Goal: Find specific page/section

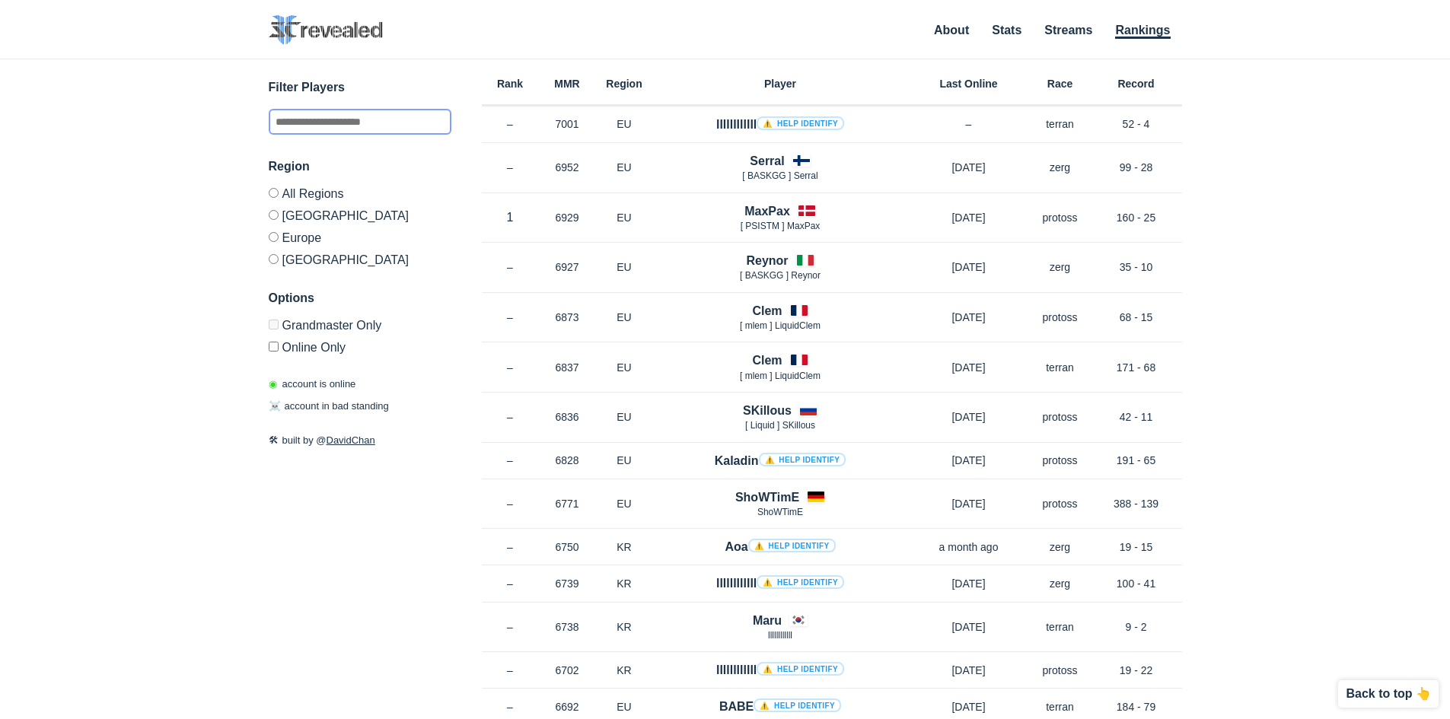
click at [370, 119] on input "text" at bounding box center [360, 122] width 183 height 26
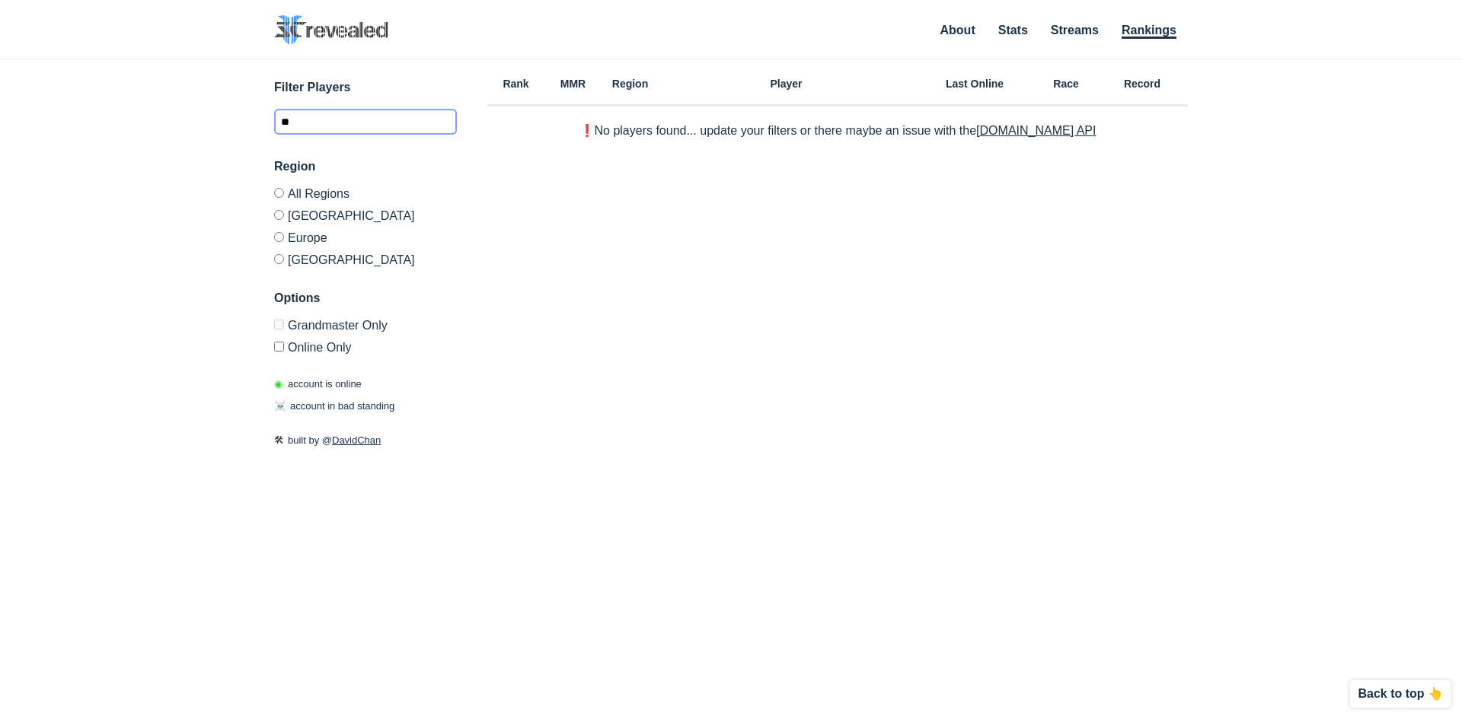
type input "*"
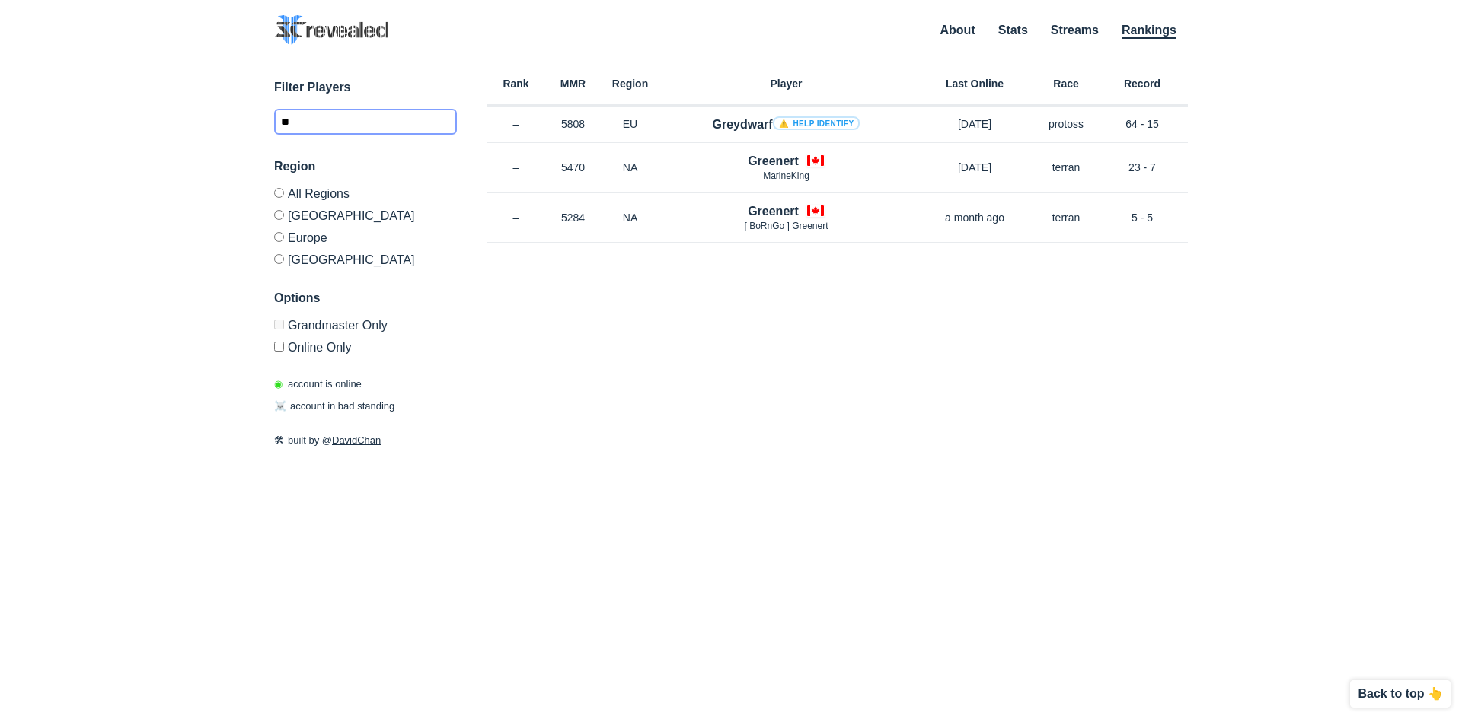
type input "*"
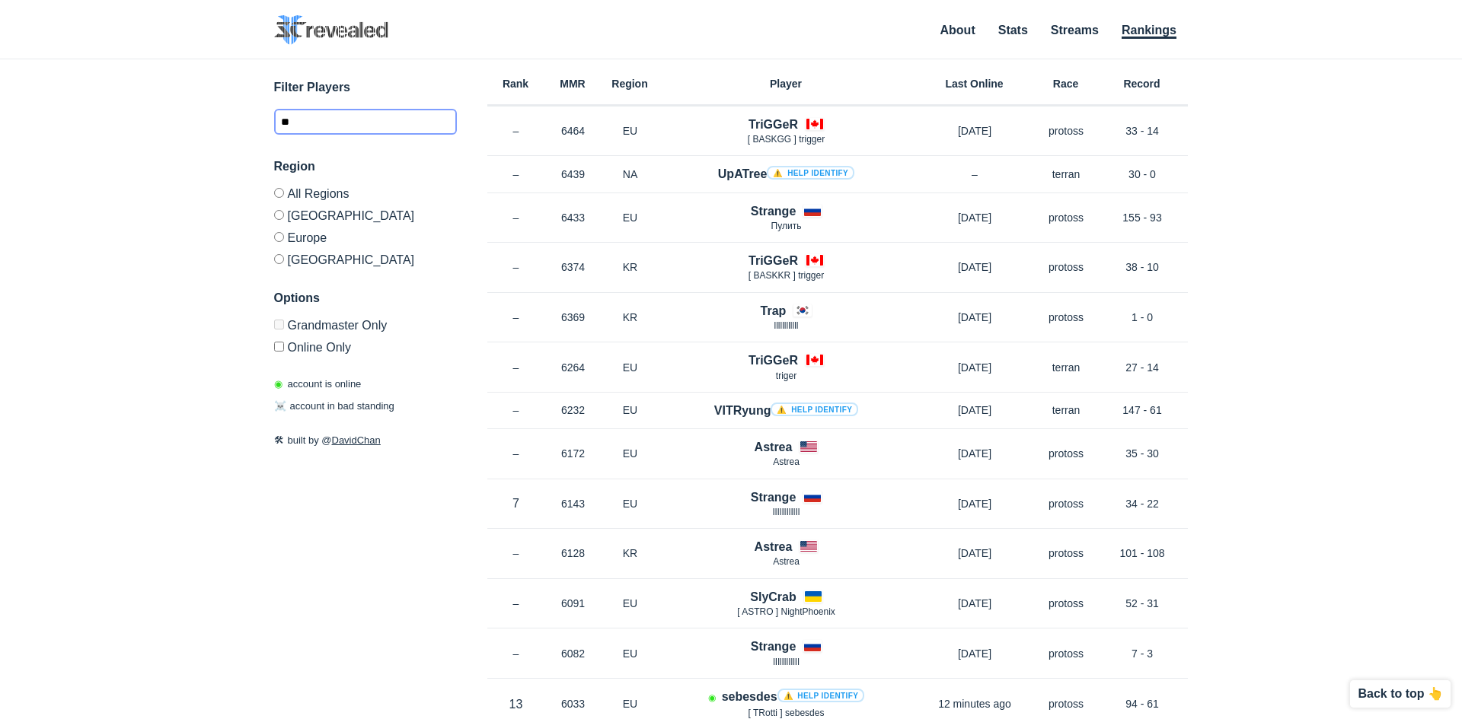
type input "*"
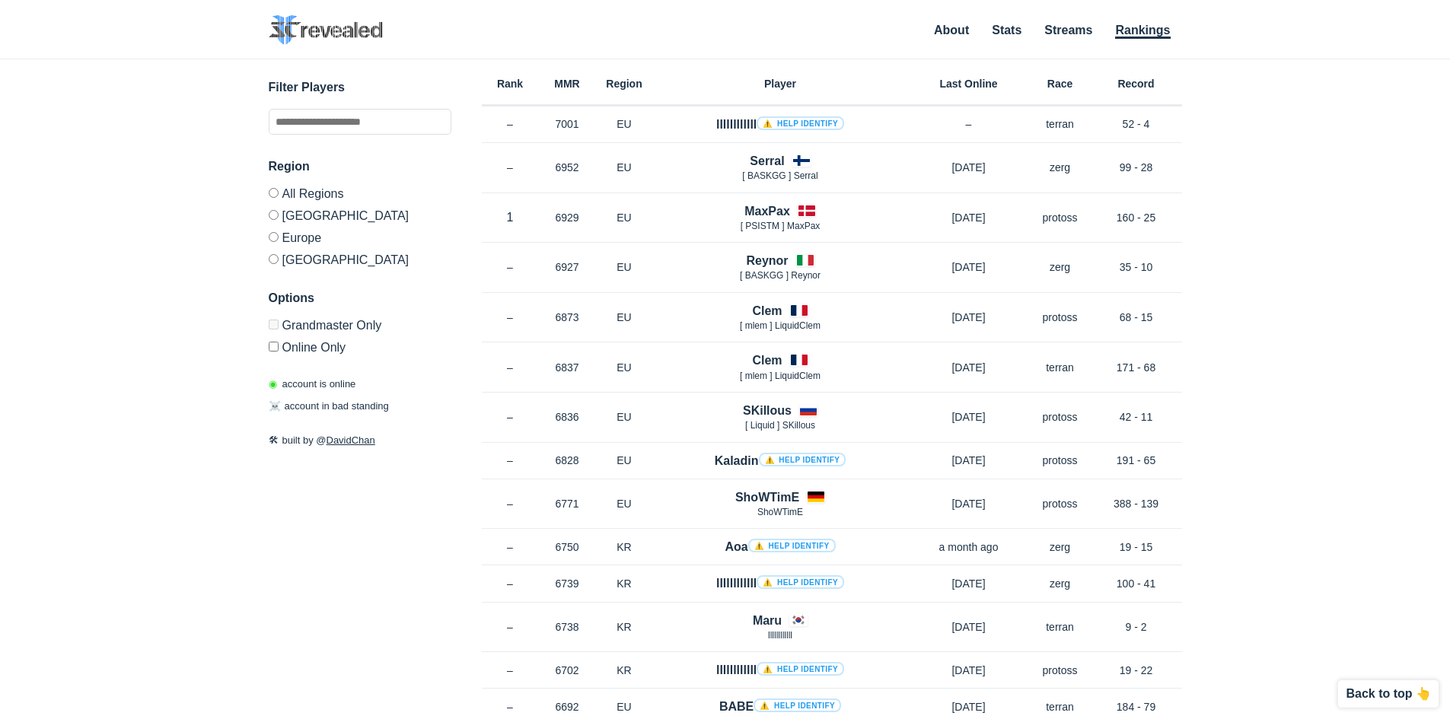
click at [271, 388] on span "◉" at bounding box center [273, 383] width 8 height 11
click at [1012, 30] on link "Stats" at bounding box center [1007, 31] width 30 height 15
